Goal: Communication & Community: Answer question/provide support

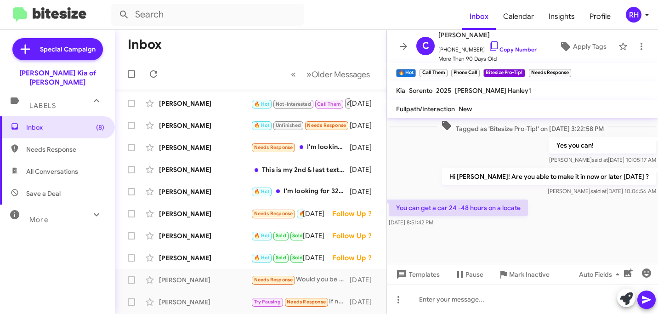
scroll to position [538, 0]
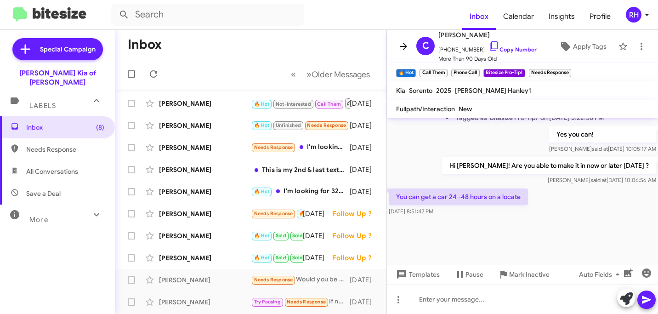
click at [406, 43] on icon at bounding box center [403, 46] width 11 height 11
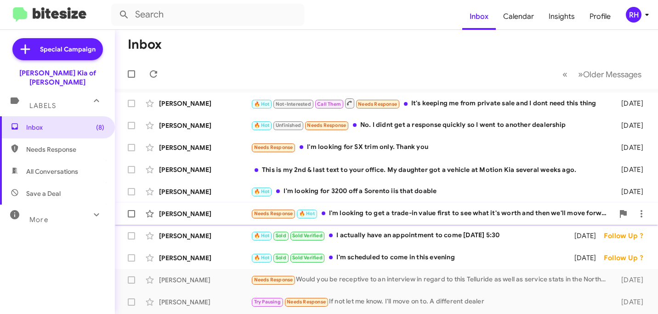
click at [441, 213] on div "Needs Response 🔥 Hot I'm looking to get a trade-in value first to see what it's…" at bounding box center [432, 213] width 363 height 11
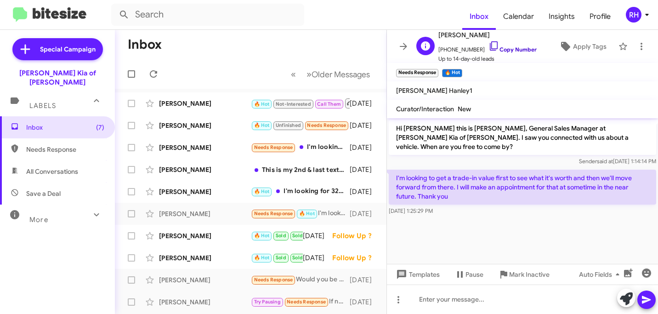
click at [488, 47] on icon at bounding box center [493, 45] width 11 height 11
click at [458, 304] on div at bounding box center [522, 298] width 271 height 29
click at [404, 45] on icon at bounding box center [403, 46] width 7 height 7
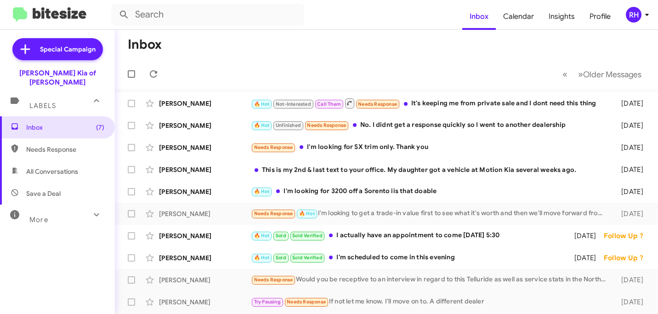
click at [635, 13] on div "RH" at bounding box center [633, 15] width 16 height 16
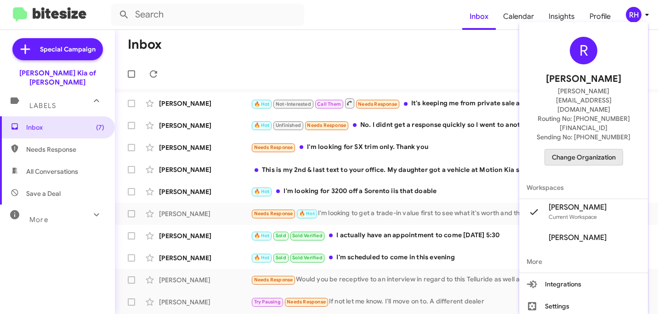
click at [575, 149] on span "Change Organization" at bounding box center [584, 157] width 64 height 16
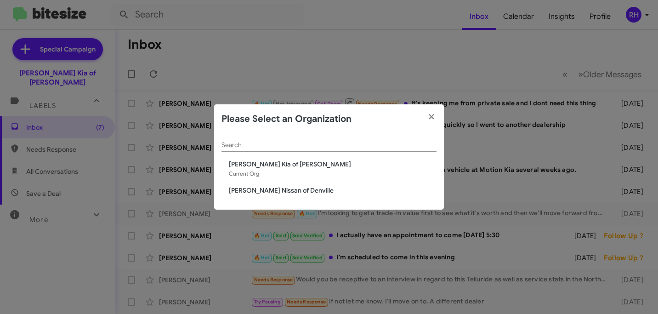
click at [253, 191] on span "[PERSON_NAME] Nissan of Denville" at bounding box center [333, 190] width 208 height 9
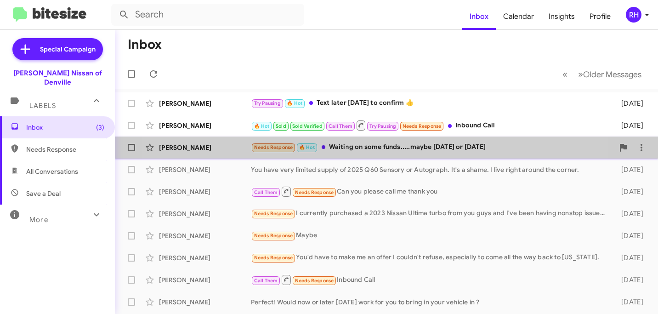
click at [341, 151] on div "Needs Response 🔥 Hot Waiting on some funds.....maybe [DATE] or [DATE]" at bounding box center [432, 147] width 363 height 11
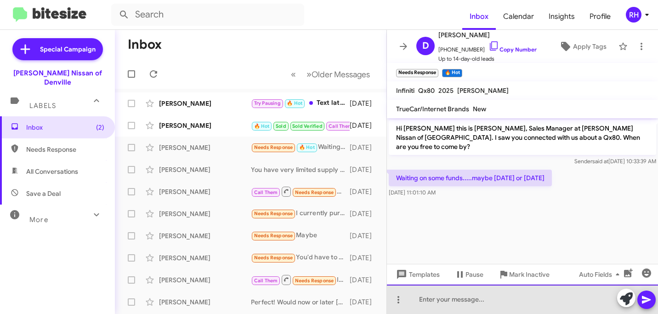
click at [455, 299] on div at bounding box center [522, 298] width 271 height 29
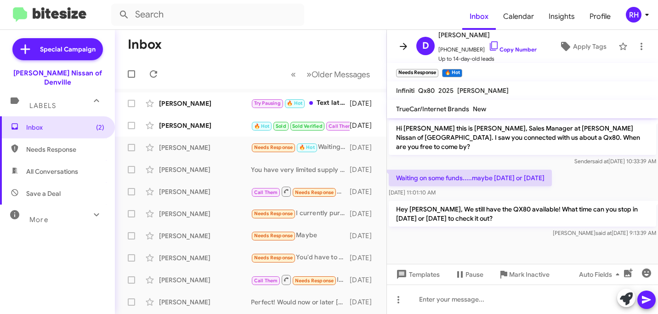
click at [405, 48] on icon at bounding box center [403, 46] width 7 height 7
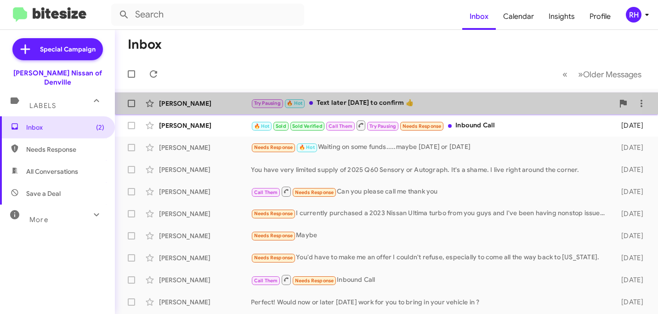
click at [242, 99] on div "[PERSON_NAME]" at bounding box center [205, 103] width 92 height 9
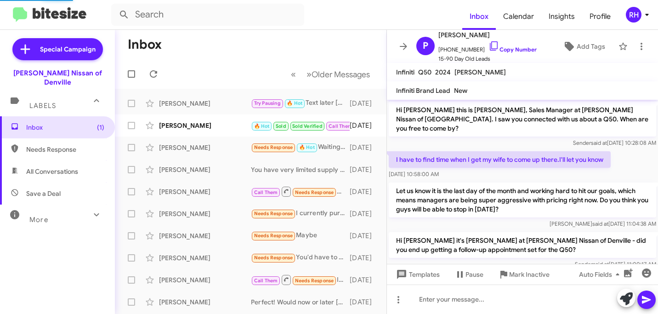
scroll to position [83, 0]
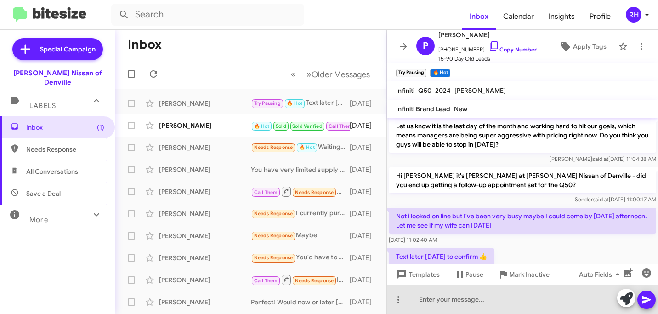
click at [446, 301] on div at bounding box center [522, 298] width 271 height 29
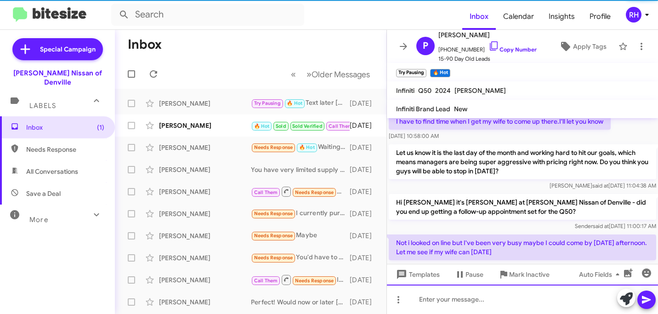
scroll to position [135, 0]
